Goal: Task Accomplishment & Management: Use online tool/utility

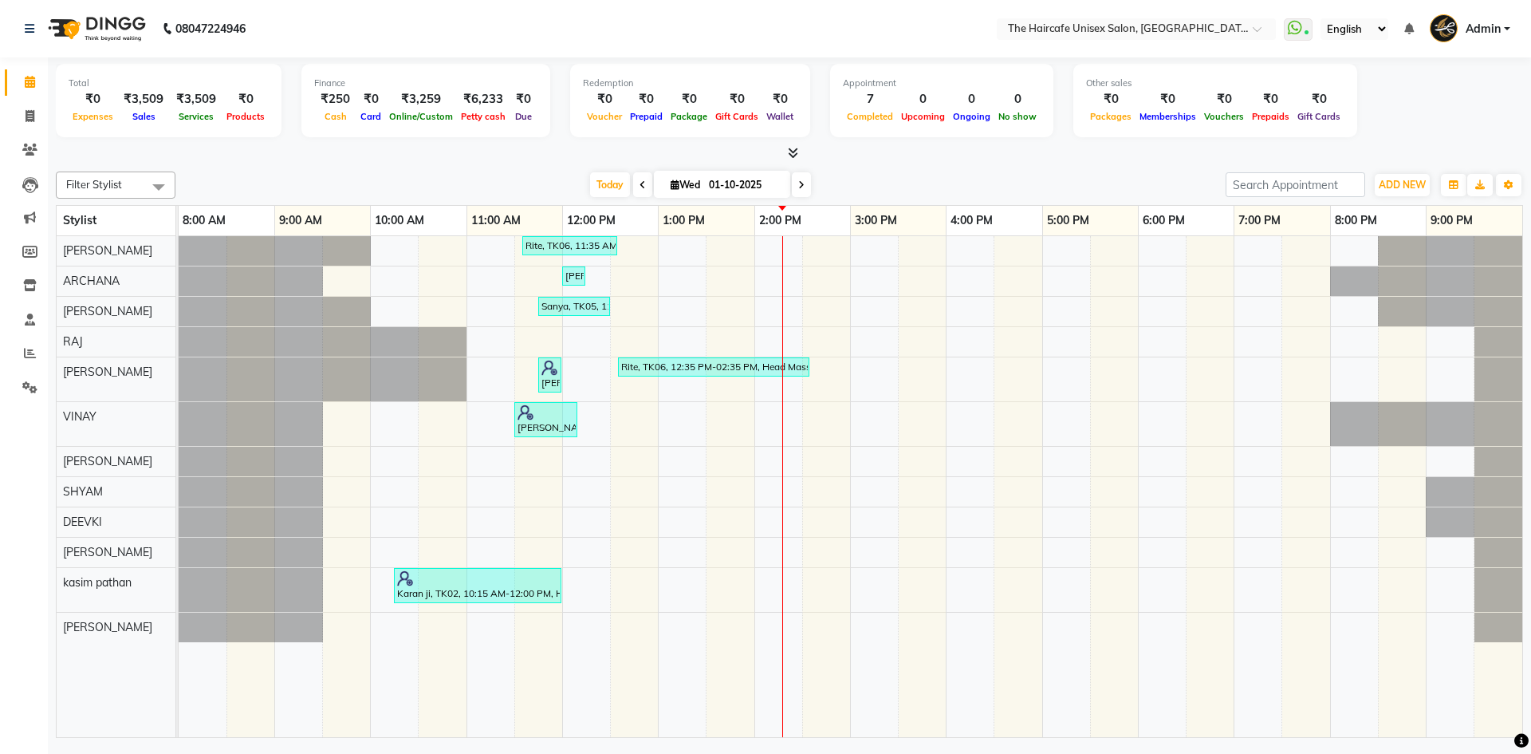
click at [796, 144] on div "Total ₹0 Expenses ₹3,509 Sales ₹3,509 Services ₹0 Products Finance ₹250 Cash ₹0…" at bounding box center [789, 109] width 1467 height 104
click at [796, 156] on icon at bounding box center [793, 153] width 10 height 12
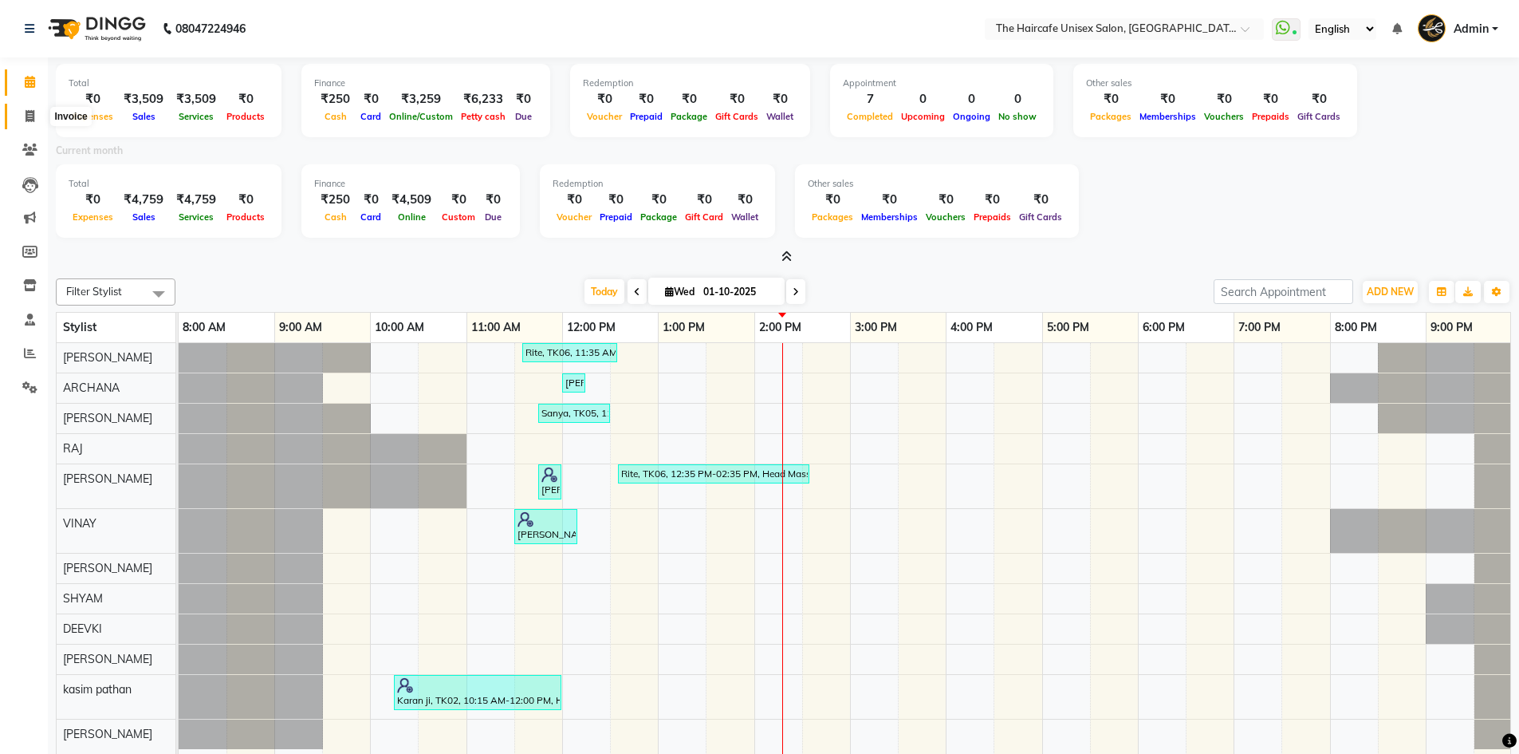
click at [32, 110] on icon at bounding box center [30, 116] width 9 height 12
select select "7412"
select select "service"
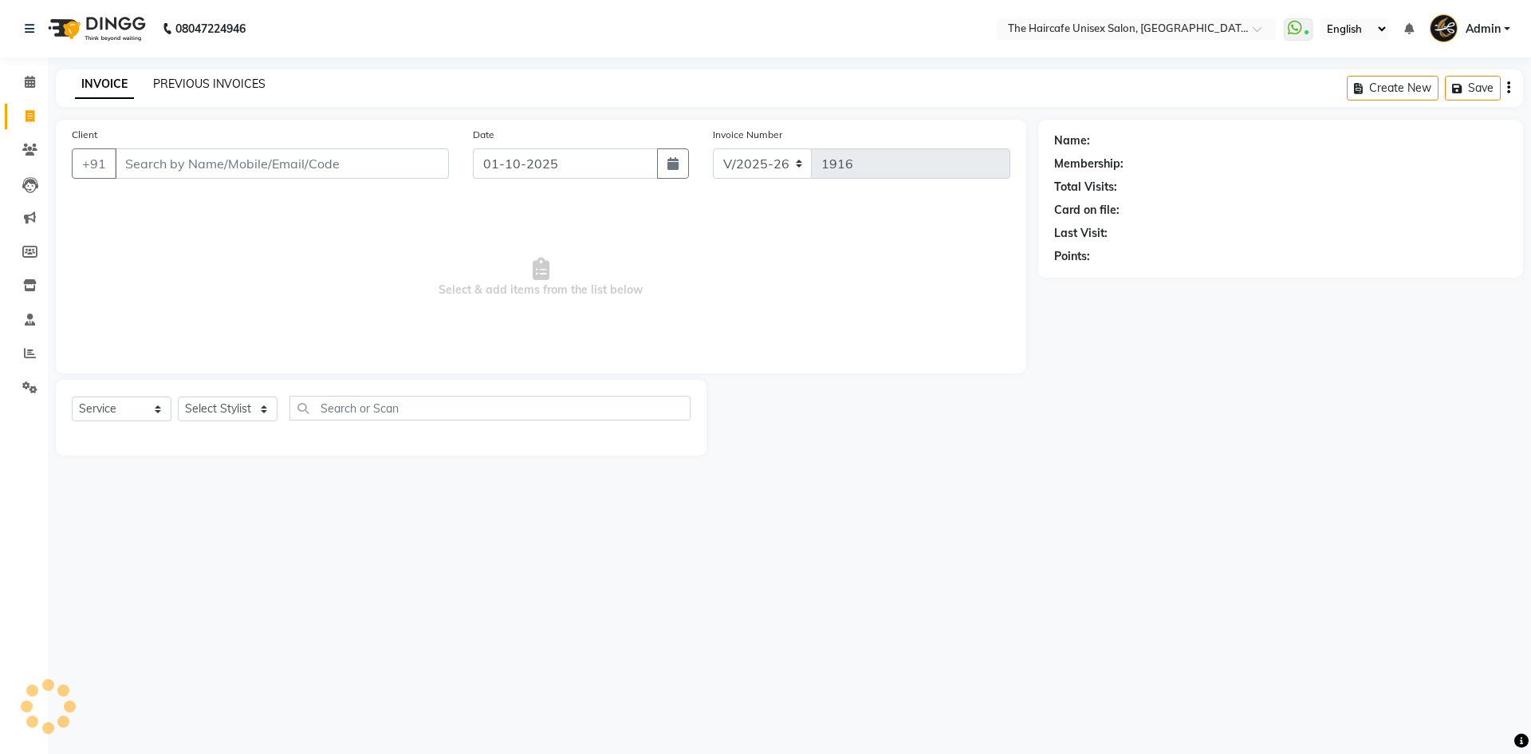
click at [251, 78] on link "PREVIOUS INVOICES" at bounding box center [209, 84] width 112 height 14
